Goal: Information Seeking & Learning: Find specific fact

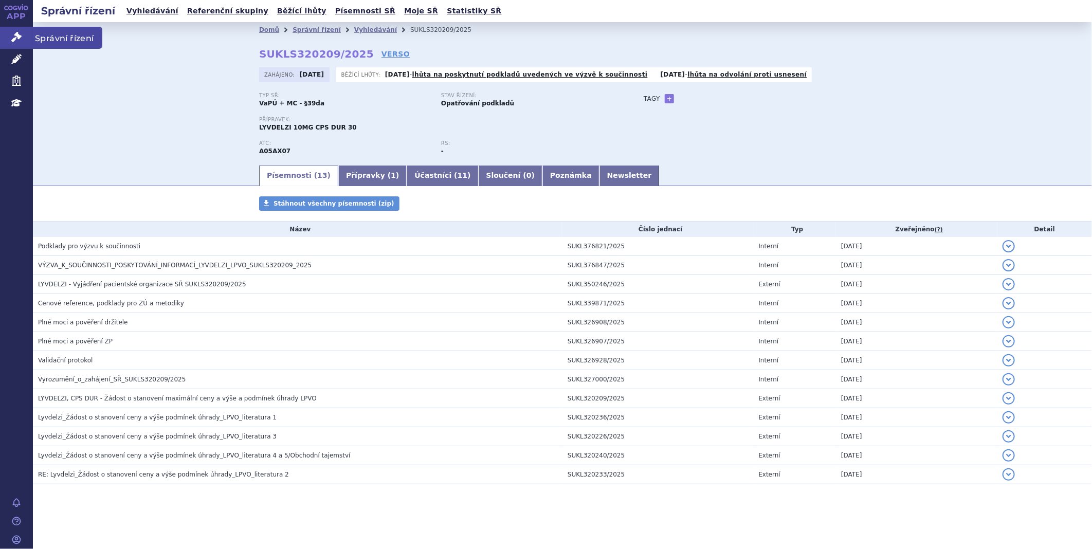
click at [11, 34] on icon at bounding box center [16, 37] width 10 height 10
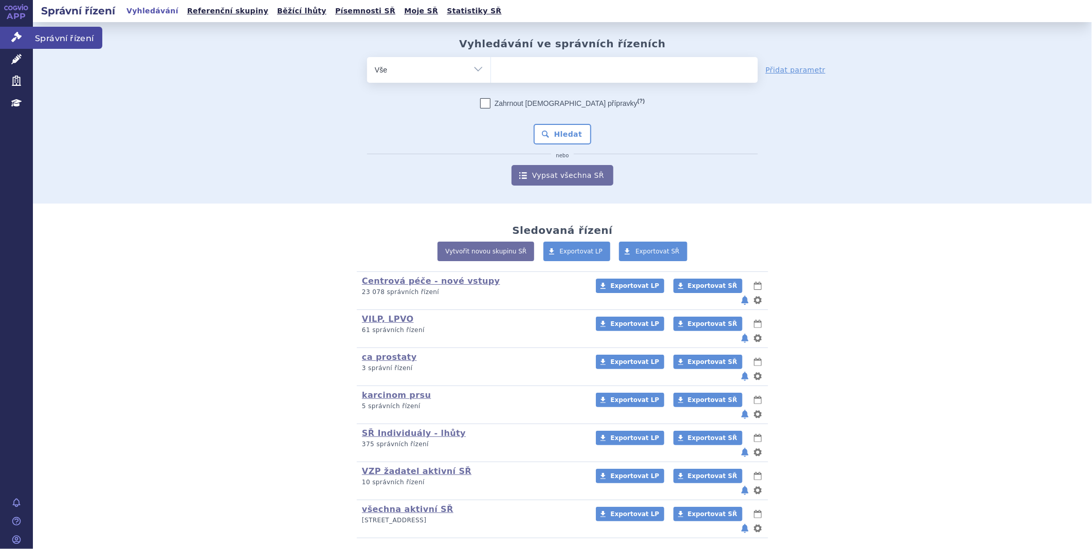
click at [17, 30] on link "Správní řízení" at bounding box center [16, 38] width 33 height 22
click at [562, 76] on ul at bounding box center [624, 68] width 267 height 22
click at [491, 76] on select at bounding box center [490, 70] width 1 height 26
type input "hy"
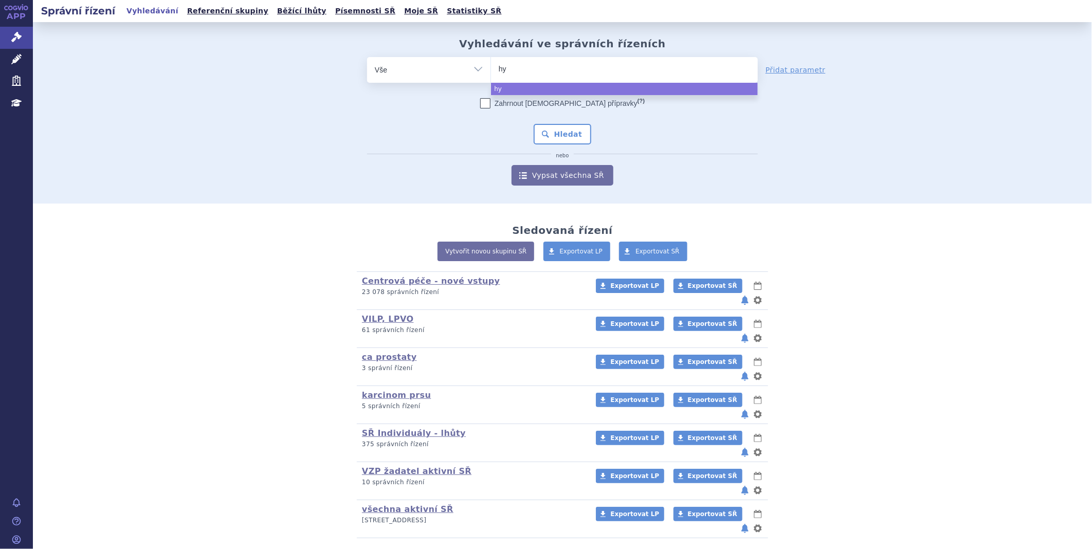
type input "hym"
type input "hymp"
type input "hympa"
type input "hympav"
type input "hympavz"
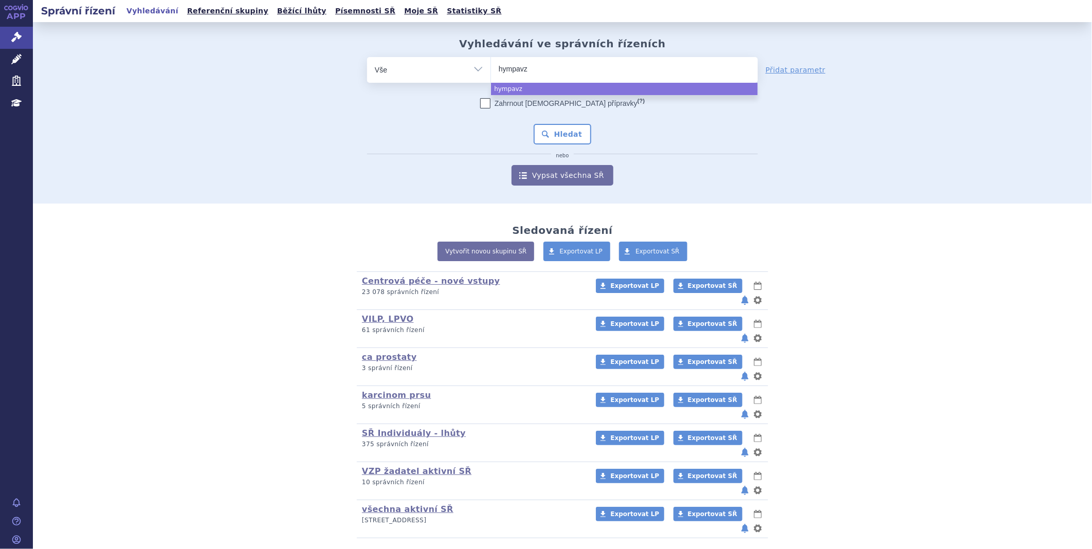
type input "hympavzi"
select select "hympavzi"
click at [561, 142] on button "Hledat" at bounding box center [563, 134] width 58 height 21
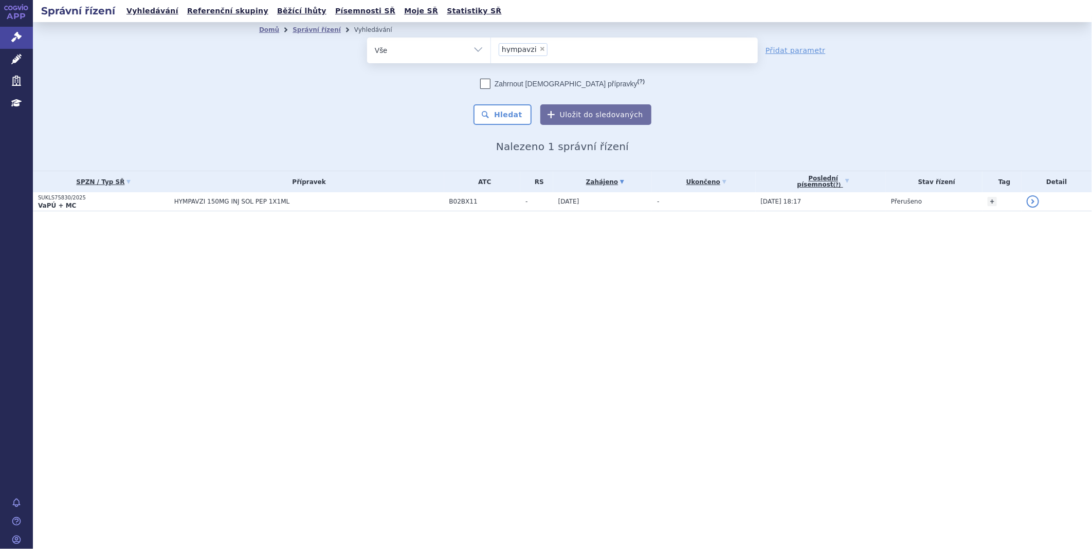
click at [38, 202] on strong "VaPÚ + MC" at bounding box center [57, 205] width 38 height 7
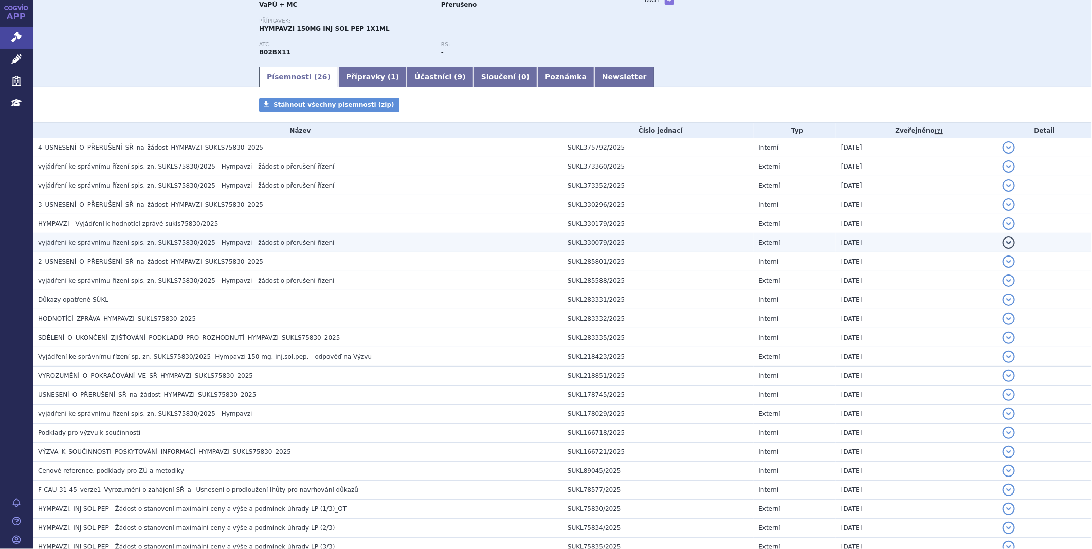
scroll to position [114, 0]
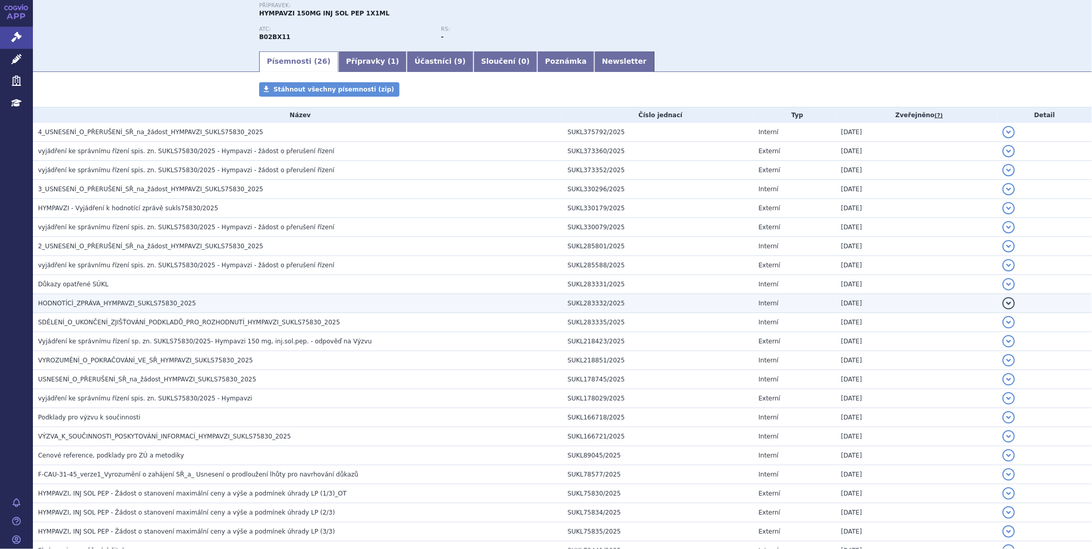
click at [73, 304] on span "HODNOTÍCÍ_ZPRÁVA_HYMPAVZI_SUKLS75830_2025" at bounding box center [117, 303] width 158 height 7
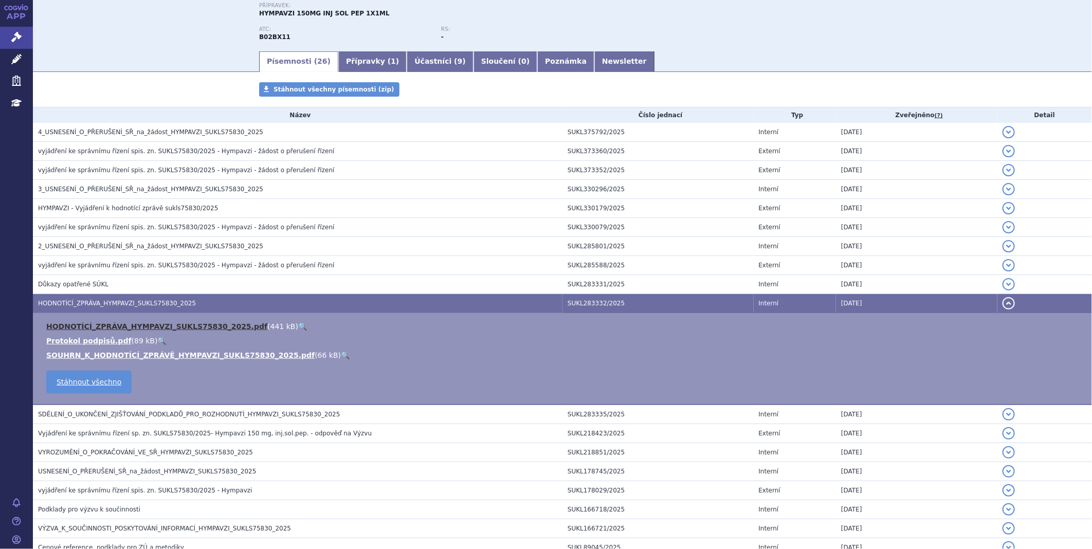
click at [129, 324] on link "HODNOTÍCÍ_ZPRÁVA_HYMPAVZI_SUKLS75830_2025.pdf" at bounding box center [156, 326] width 221 height 8
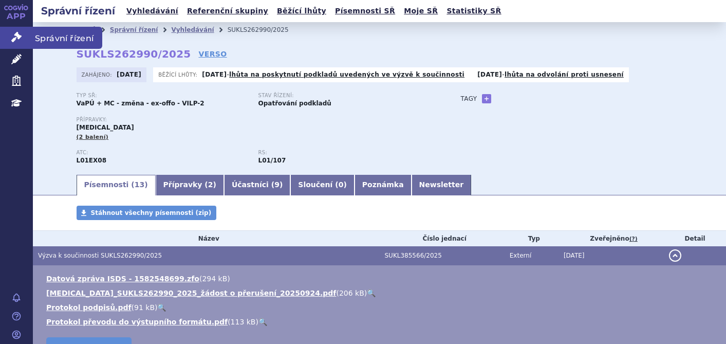
click at [16, 44] on link "Správní řízení" at bounding box center [16, 38] width 33 height 22
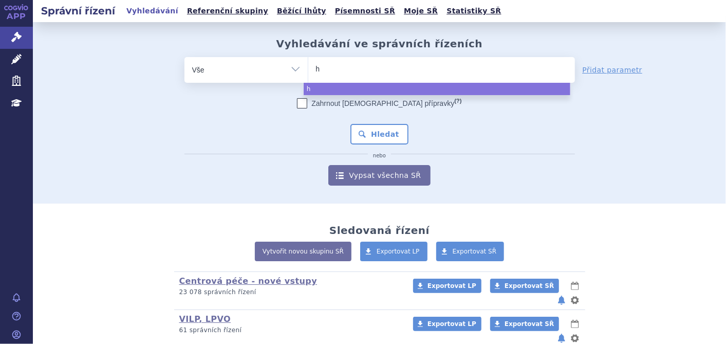
type input "hy"
type input "hym"
type input "hymp"
type input "hympa"
type input "hympav"
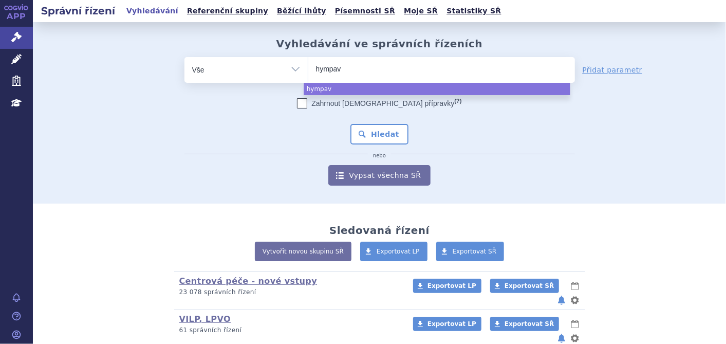
type input "hympavz"
type input "hympavzi"
select select "hympavzi"
click at [372, 137] on button "Hledat" at bounding box center [380, 134] width 58 height 21
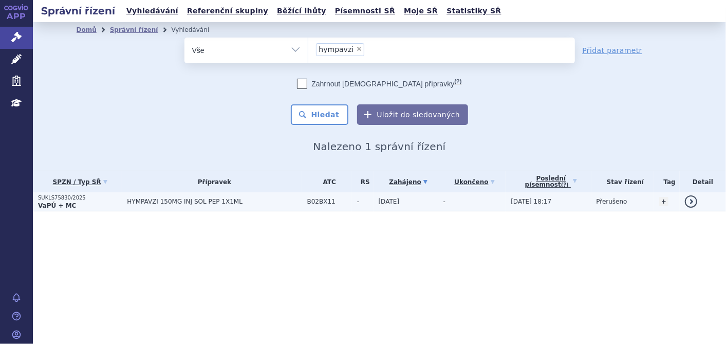
click at [86, 196] on p "SUKLS75830/2025" at bounding box center [80, 197] width 84 height 7
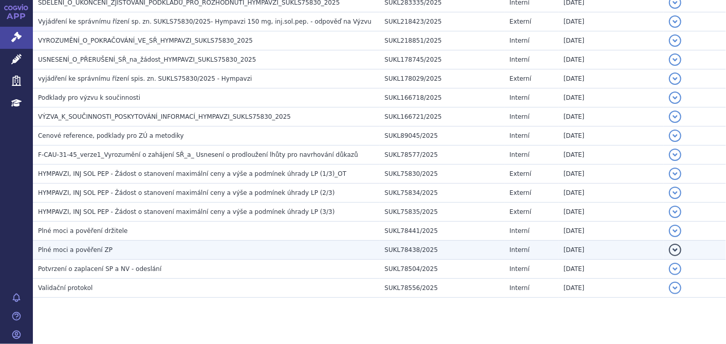
scroll to position [446, 0]
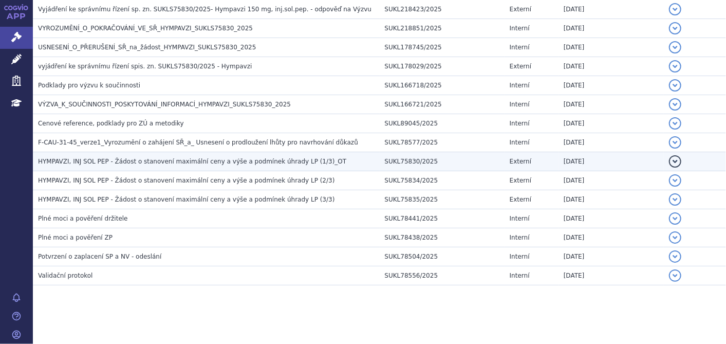
click at [140, 162] on span "HYMPAVZI, INJ SOL PEP - Žádost o stanovení maximální ceny a výše a podmínek úhr…" at bounding box center [192, 161] width 308 height 7
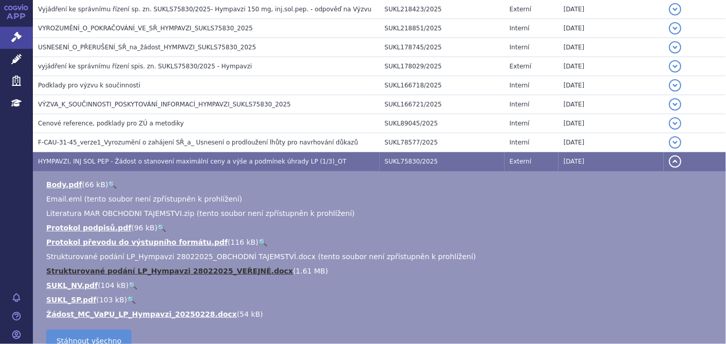
click at [147, 267] on link "Strukturované podání LP_Hympavzi 28022025_VEŘEJNÉ.docx" at bounding box center [169, 271] width 247 height 8
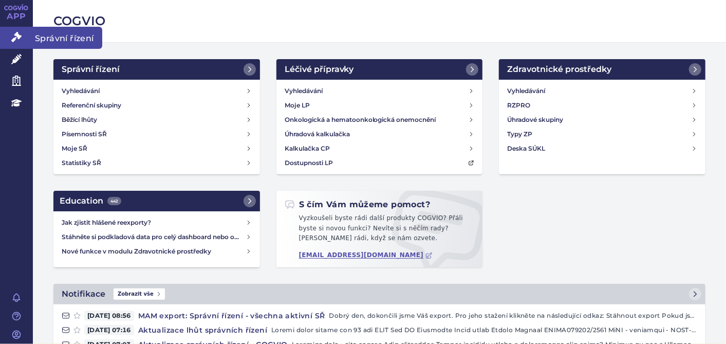
click at [19, 38] on icon at bounding box center [16, 37] width 10 height 10
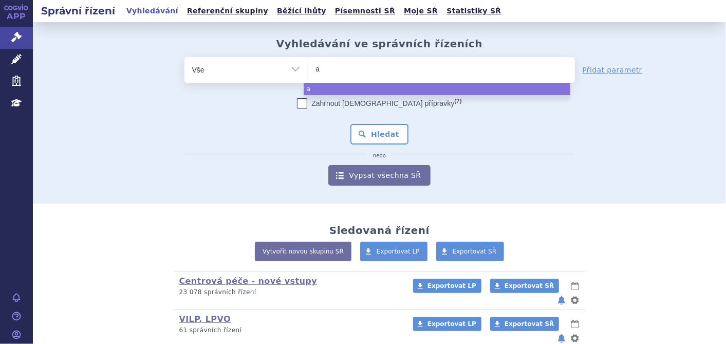
type input "al"
type input "alp"
type input "alpr"
type input "alpro"
type input "alproli"
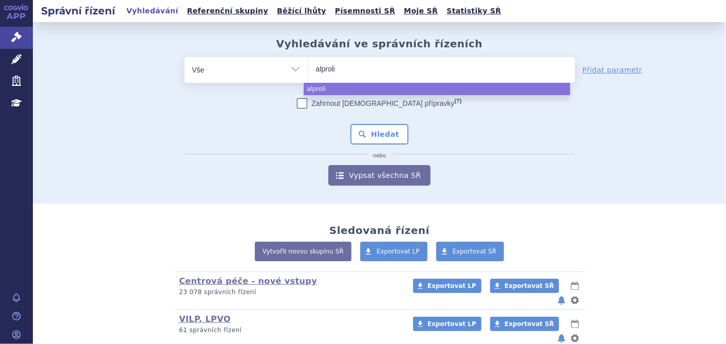
type input "alprolix"
select select "alprolix"
click at [388, 137] on button "Hledat" at bounding box center [380, 134] width 58 height 21
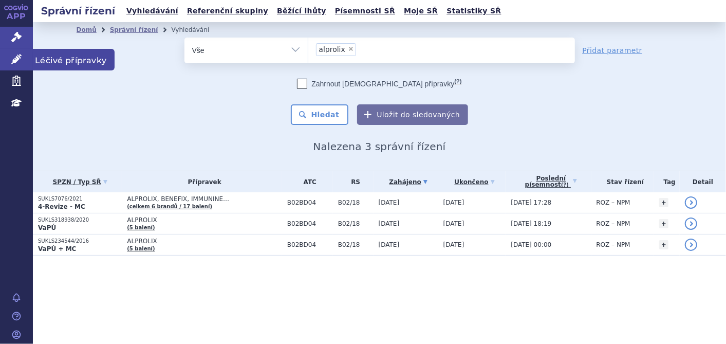
click at [23, 60] on link "Léčivé přípravky" at bounding box center [16, 60] width 33 height 22
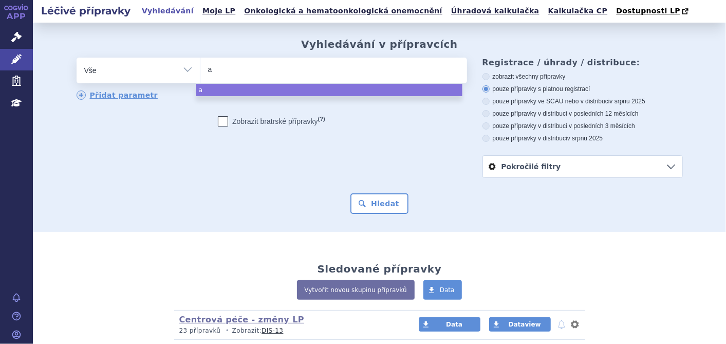
type input "al"
type input "alp"
type input "alpro"
type input "alprol"
type input "alprolix"
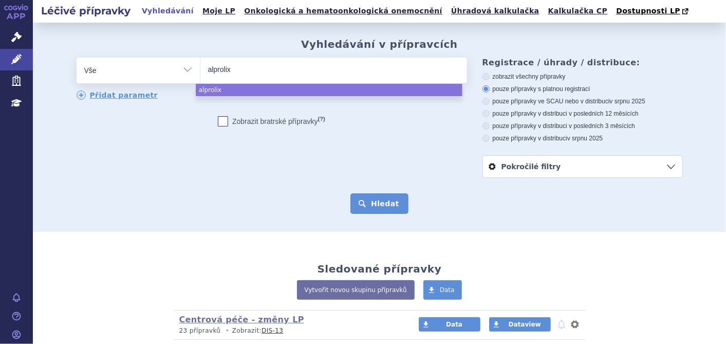
select select "alprolix"
click at [381, 205] on button "Hledat" at bounding box center [380, 203] width 58 height 21
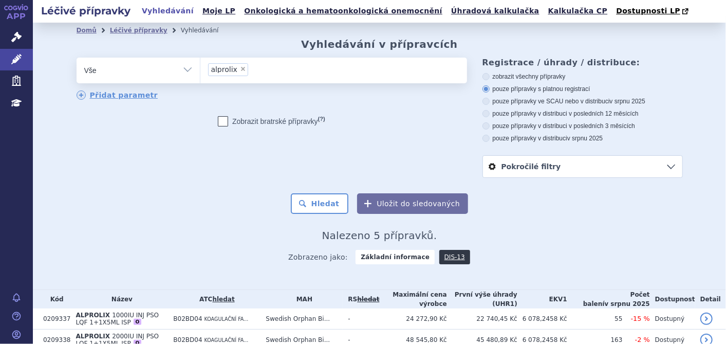
scroll to position [111, 0]
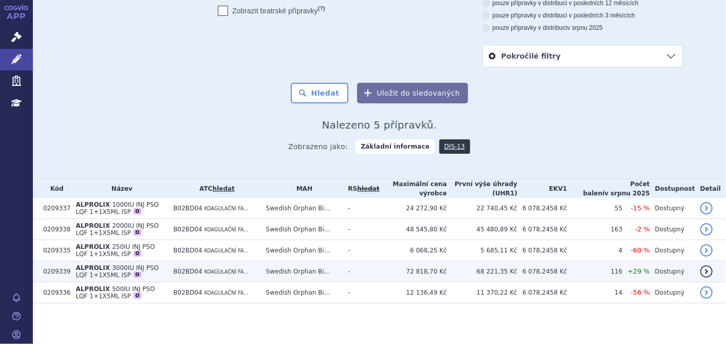
click at [116, 272] on td "ALPROLIX 3000IU INJ PSO LQF 1+1X5ML ISP O" at bounding box center [119, 271] width 98 height 21
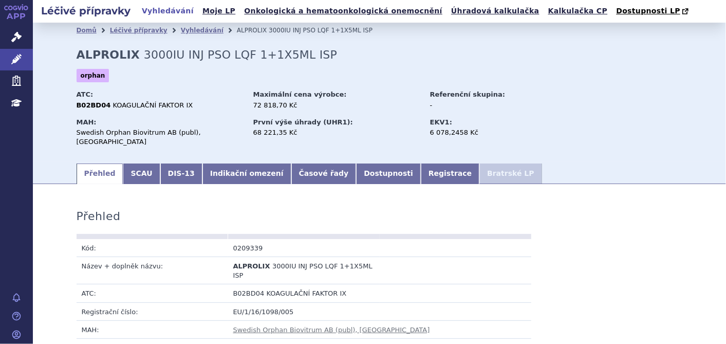
scroll to position [171, 0]
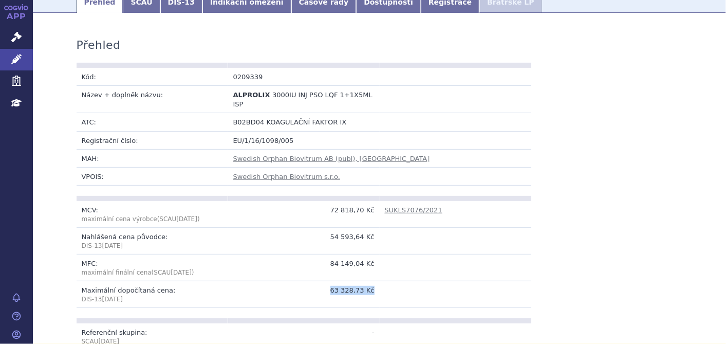
drag, startPoint x: 332, startPoint y: 277, endPoint x: 374, endPoint y: 273, distance: 42.3
click at [374, 281] on td "63 328,73 Kč" at bounding box center [304, 294] width 152 height 27
click at [14, 56] on icon at bounding box center [16, 59] width 10 height 10
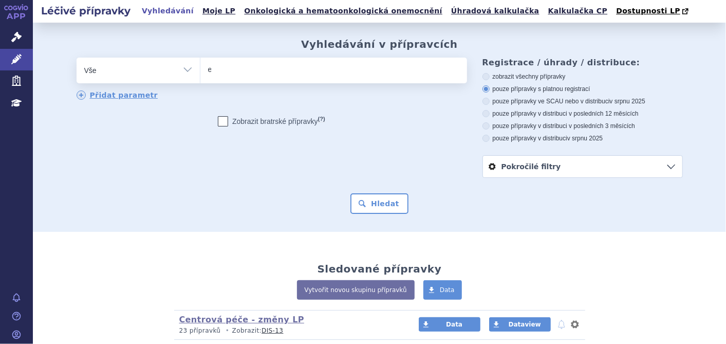
type input "el"
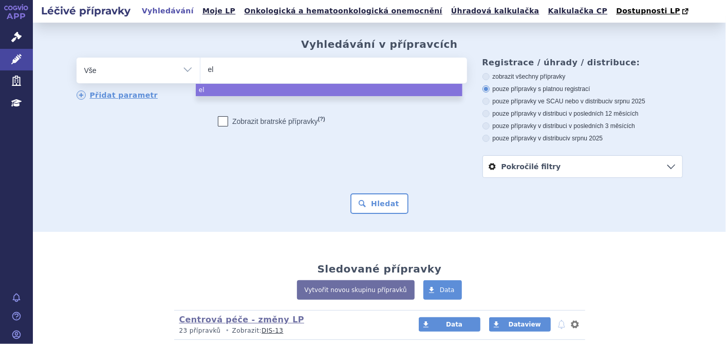
type input "elo"
type input "eloc"
type input "elocta"
select select "elocta"
click at [23, 36] on link "Správní řízení" at bounding box center [16, 38] width 33 height 22
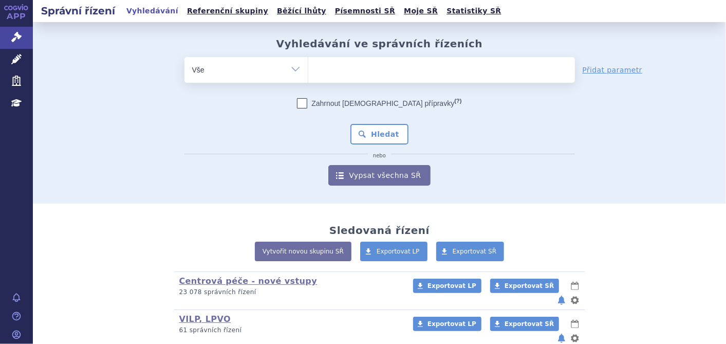
click at [393, 80] on span at bounding box center [441, 70] width 267 height 26
click at [308, 80] on select at bounding box center [308, 70] width 1 height 26
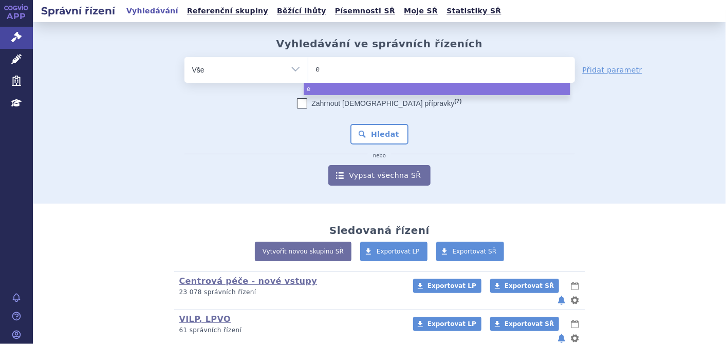
type input "el"
type input "eloc"
type input "eloct"
type input "elocta"
select select "elocta"
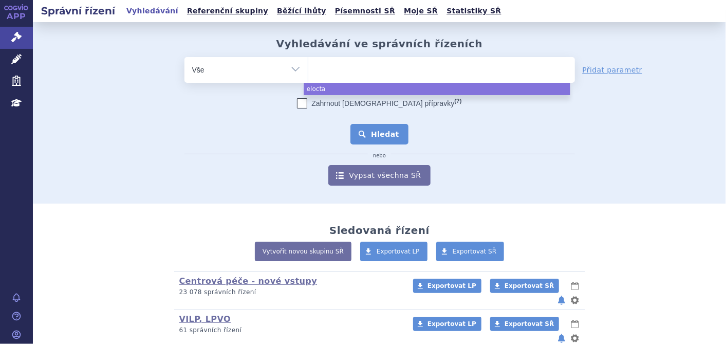
click at [358, 137] on button "Hledat" at bounding box center [380, 134] width 58 height 21
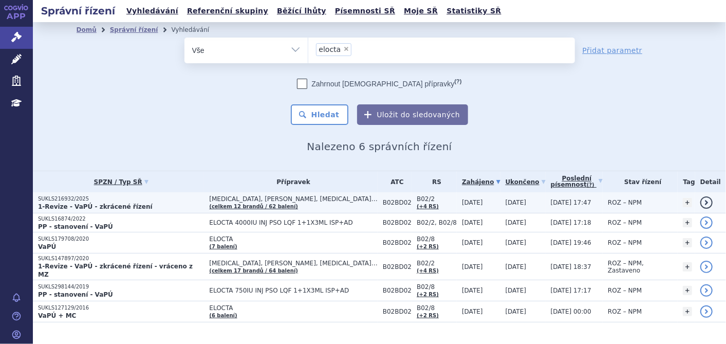
click at [123, 200] on p "SUKLS216932/2025" at bounding box center [121, 198] width 166 height 7
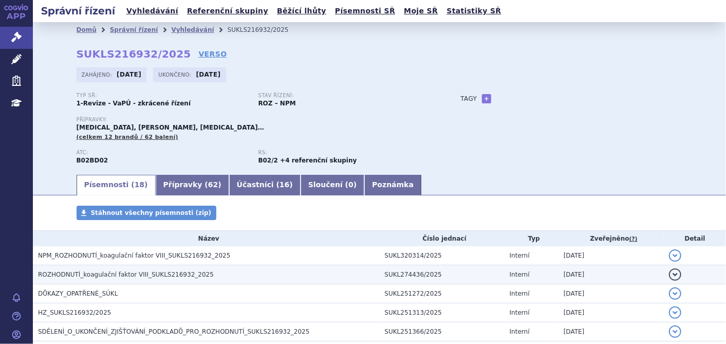
scroll to position [171, 0]
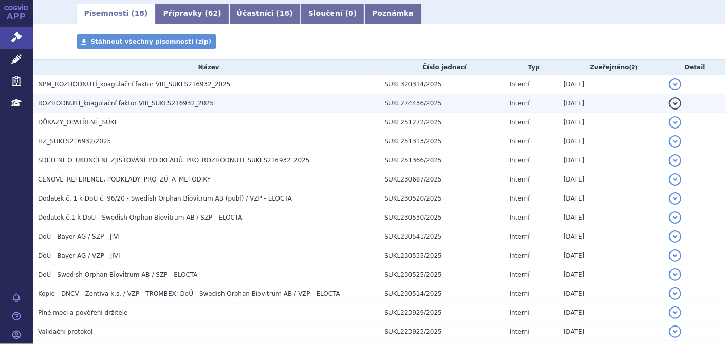
click at [154, 104] on span "ROZHODNUTÍ_koagulační faktor VIII_SUKLS216932_2025" at bounding box center [126, 103] width 176 height 7
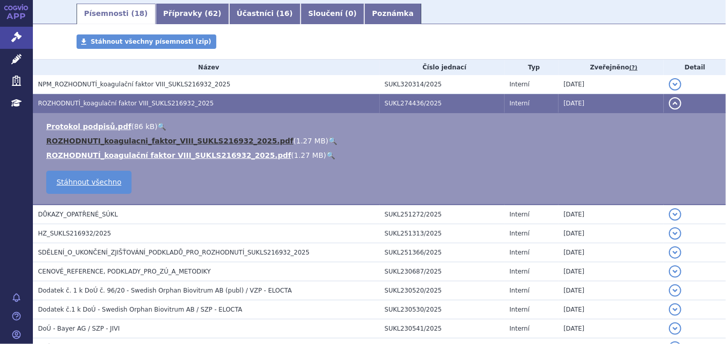
click at [139, 143] on link "ROZHODNUTI_koagulacni_faktor_VIII_SUKLS216932_2025.pdf" at bounding box center [169, 141] width 247 height 8
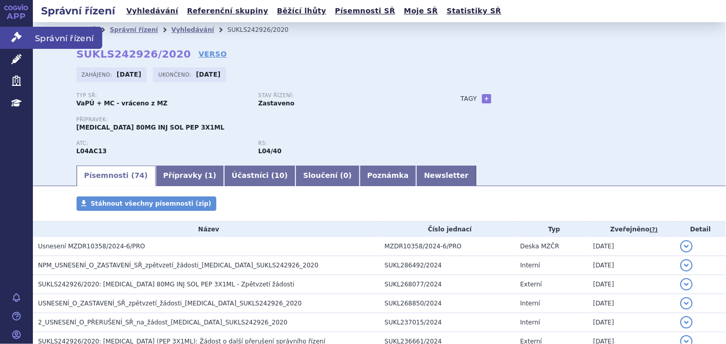
click at [10, 41] on link "Správní řízení" at bounding box center [16, 38] width 33 height 22
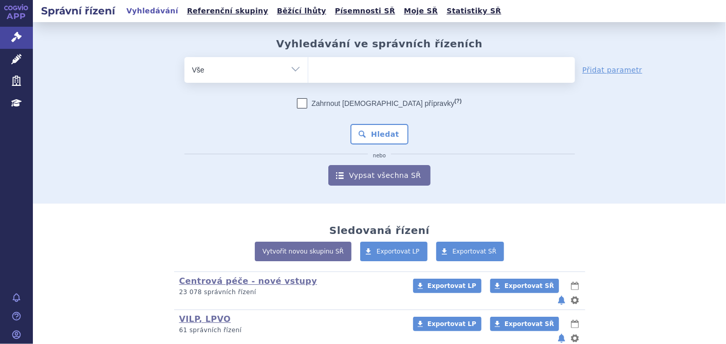
click at [348, 72] on ul at bounding box center [441, 68] width 267 height 22
click at [308, 72] on select at bounding box center [308, 70] width 1 height 26
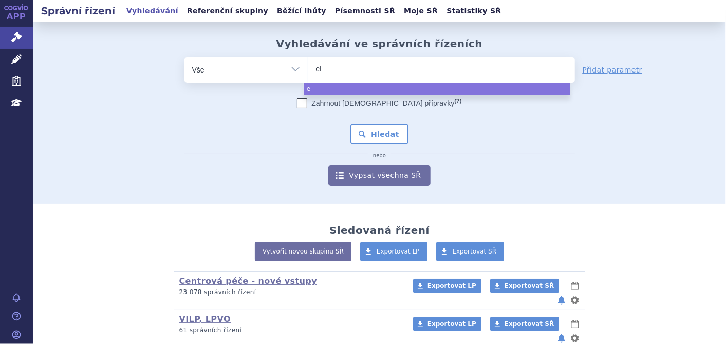
type input "elo"
type input "eloct"
type input "elocta"
select select "elocta"
click at [370, 140] on button "Hledat" at bounding box center [380, 134] width 58 height 21
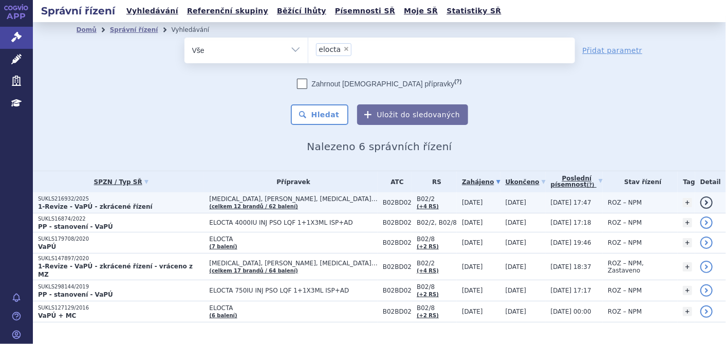
click at [55, 195] on p "SUKLS216932/2025" at bounding box center [121, 198] width 166 height 7
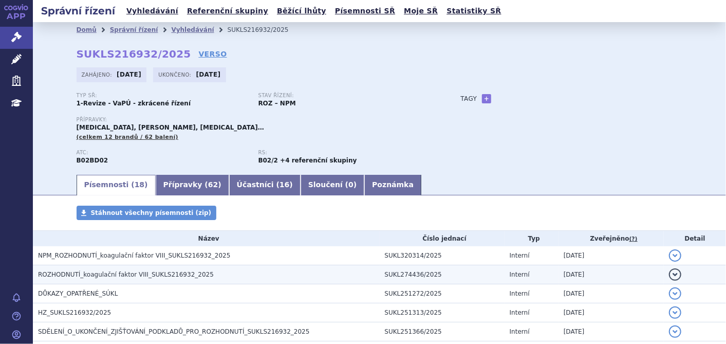
click at [94, 278] on span "ROZHODNUTÍ_koagulační faktor VIII_SUKLS216932_2025" at bounding box center [126, 274] width 176 height 7
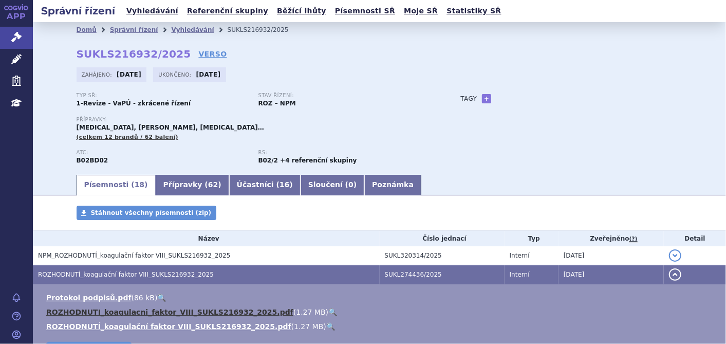
click at [95, 309] on link "ROZHODNUTI_koagulacni_faktor_VIII_SUKLS216932_2025.pdf" at bounding box center [169, 312] width 247 height 8
click at [96, 313] on link "ROZHODNUTI_koagulacni_faktor_VIII_SUKLS216932_2025.pdf" at bounding box center [169, 312] width 247 height 8
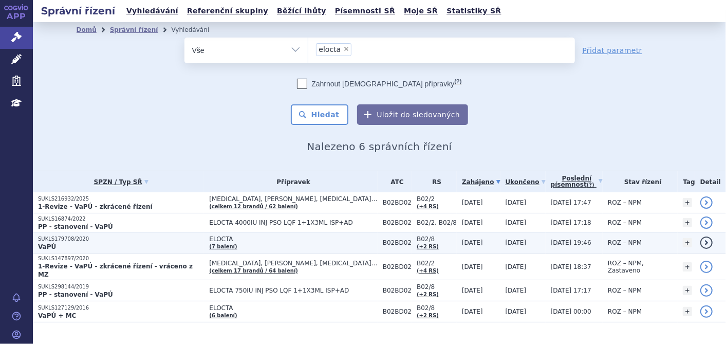
click at [71, 243] on p "VaPÚ" at bounding box center [121, 247] width 166 height 8
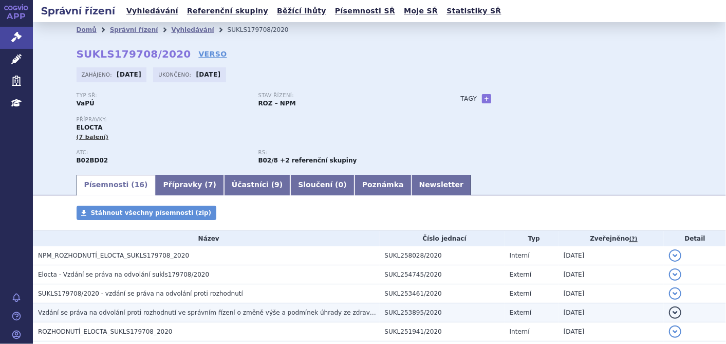
scroll to position [57, 0]
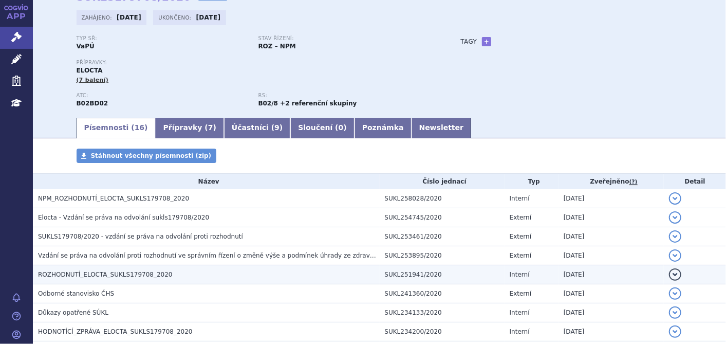
click at [113, 277] on span "ROZHODNUTÍ_ELOCTA_SUKLS179708_2020" at bounding box center [105, 274] width 135 height 7
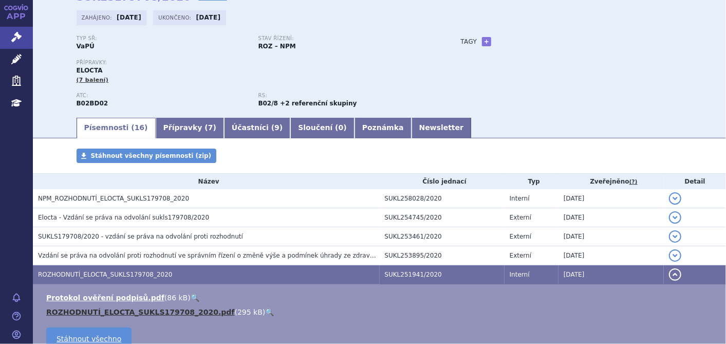
click at [127, 310] on link "ROZHODNUTÍ_ELOCTA_SUKLS179708_2020.pdf" at bounding box center [140, 312] width 189 height 8
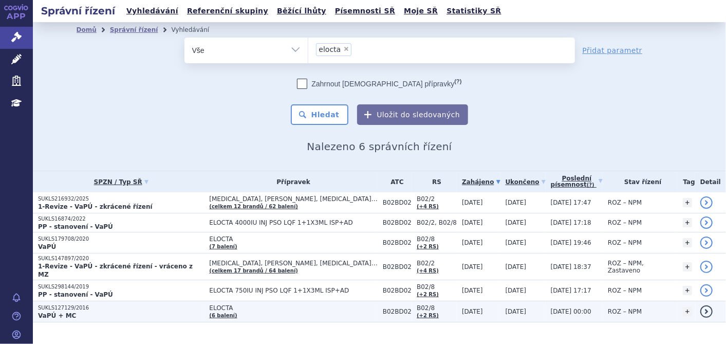
click at [70, 304] on p "SUKLS127129/2016" at bounding box center [121, 307] width 166 height 7
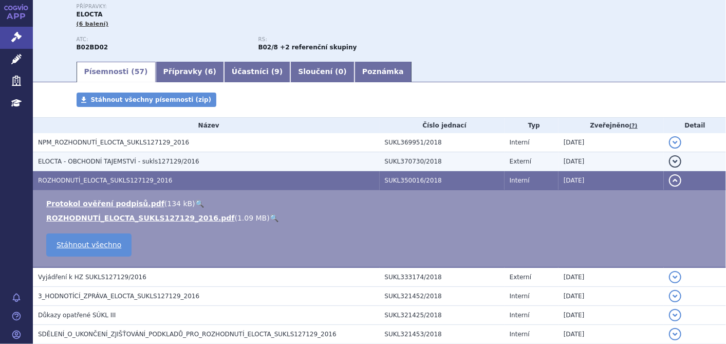
scroll to position [114, 0]
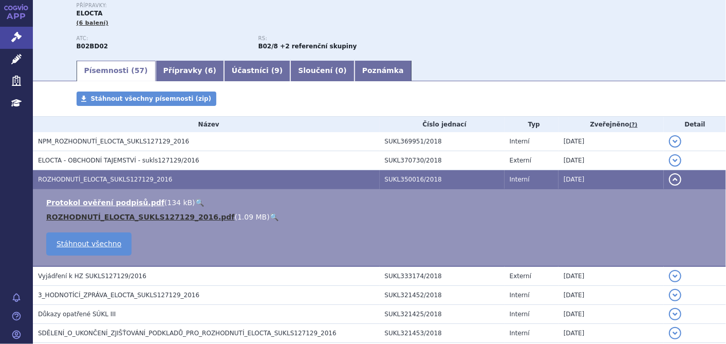
click at [124, 220] on link "ROZHODNUTÍ_ELOCTA_SUKLS127129_2016.pdf" at bounding box center [140, 217] width 189 height 8
